Goal: Information Seeking & Learning: Find specific fact

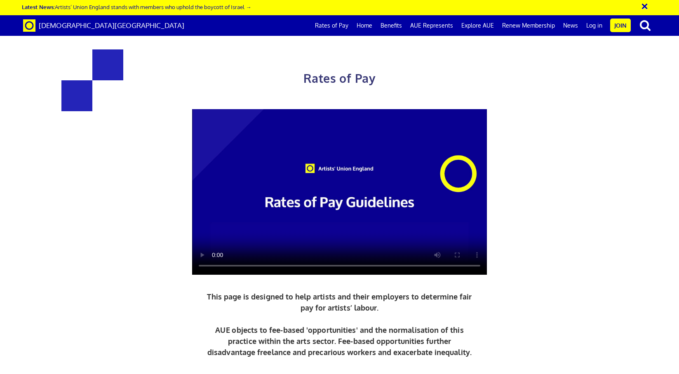
scroll to position [114, 0]
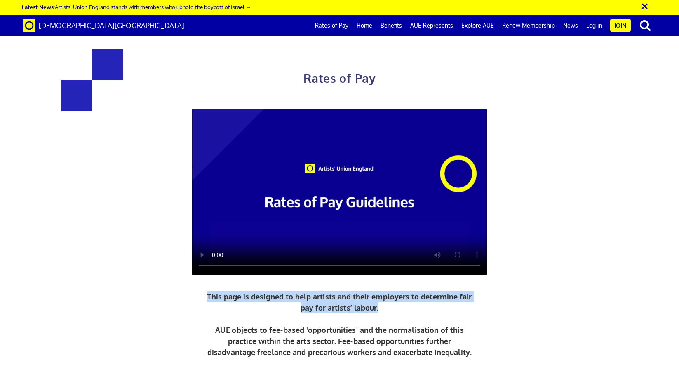
drag, startPoint x: 385, startPoint y: 197, endPoint x: 209, endPoint y: 182, distance: 175.8
click at [209, 291] on p "This page is designed to help artists and their employers to determine fair pay…" at bounding box center [339, 324] width 269 height 67
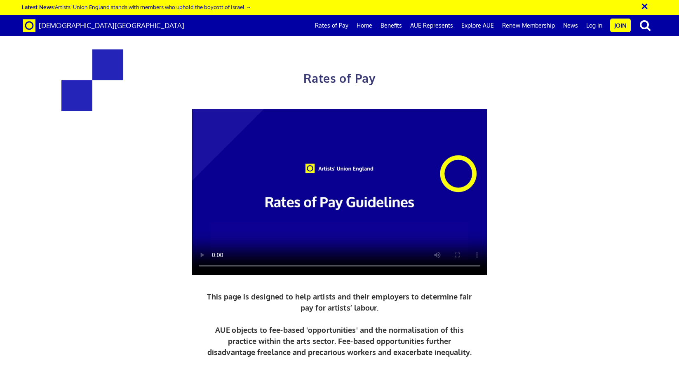
click at [123, 157] on div at bounding box center [339, 192] width 461 height 166
click at [364, 28] on link "Home" at bounding box center [364, 25] width 24 height 21
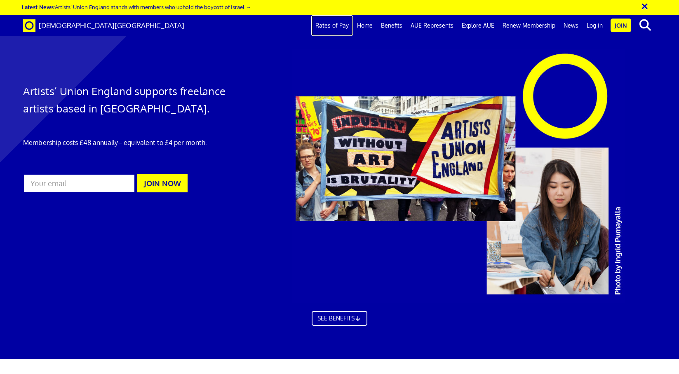
click at [345, 25] on link "Rates of Pay" at bounding box center [332, 25] width 42 height 21
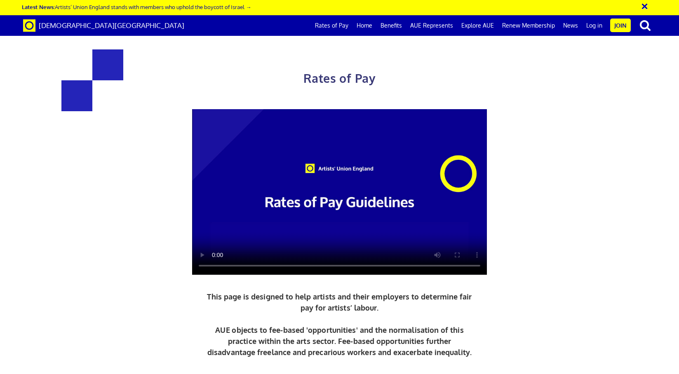
scroll to position [36, 0]
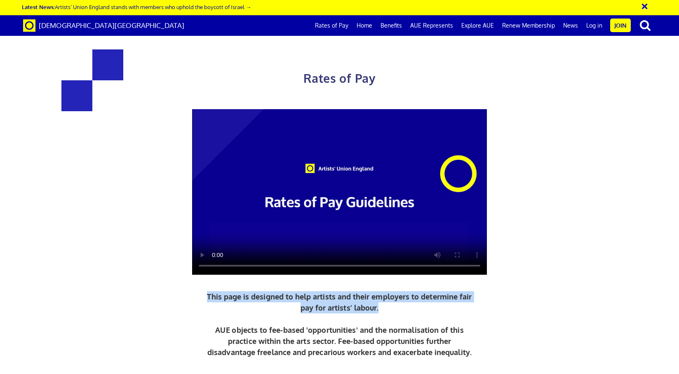
drag, startPoint x: 399, startPoint y: 274, endPoint x: 206, endPoint y: 258, distance: 193.5
click at [206, 291] on p "This page is designed to help artists and their employers to determine fair pay…" at bounding box center [339, 324] width 269 height 67
copy p "This page is designed to help artists and their employers to determine fair pay…"
